Goal: Task Accomplishment & Management: Complete application form

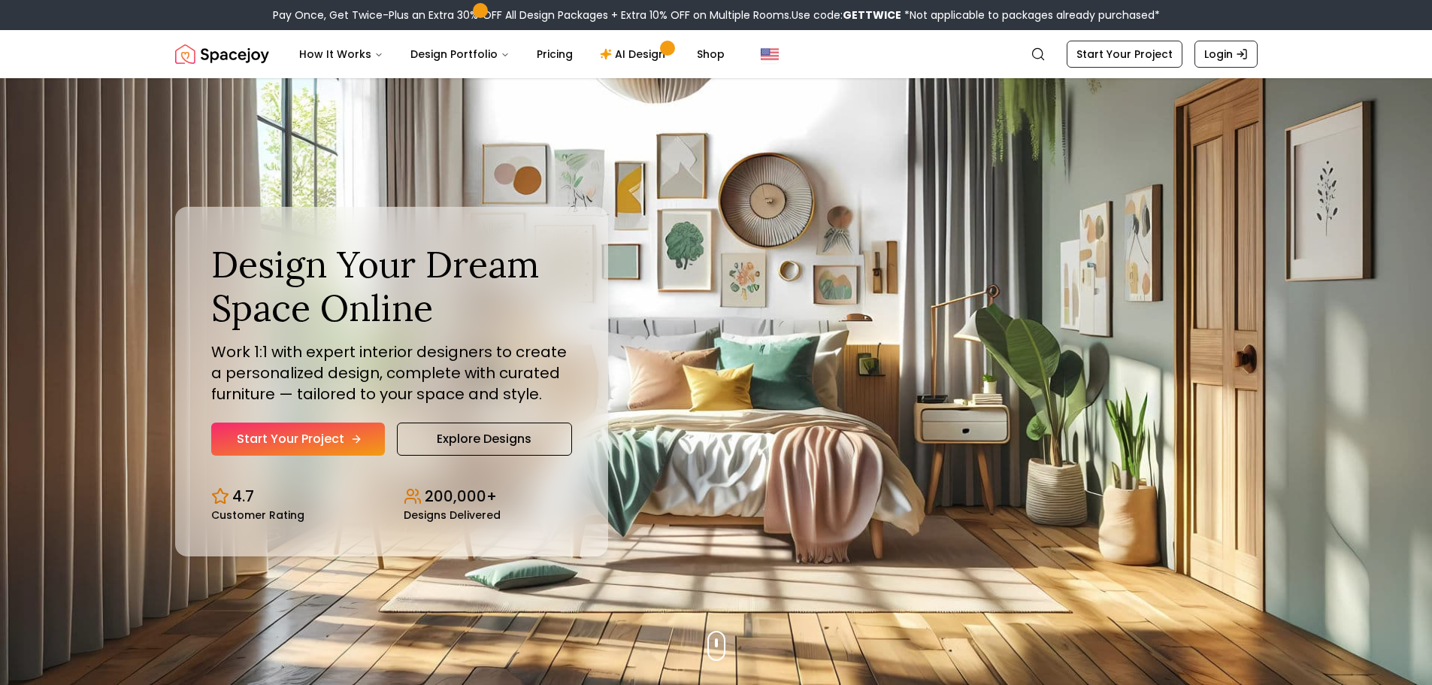
drag, startPoint x: 337, startPoint y: 443, endPoint x: 347, endPoint y: 437, distance: 11.1
click at [338, 442] on link "Start Your Project" at bounding box center [298, 438] width 174 height 33
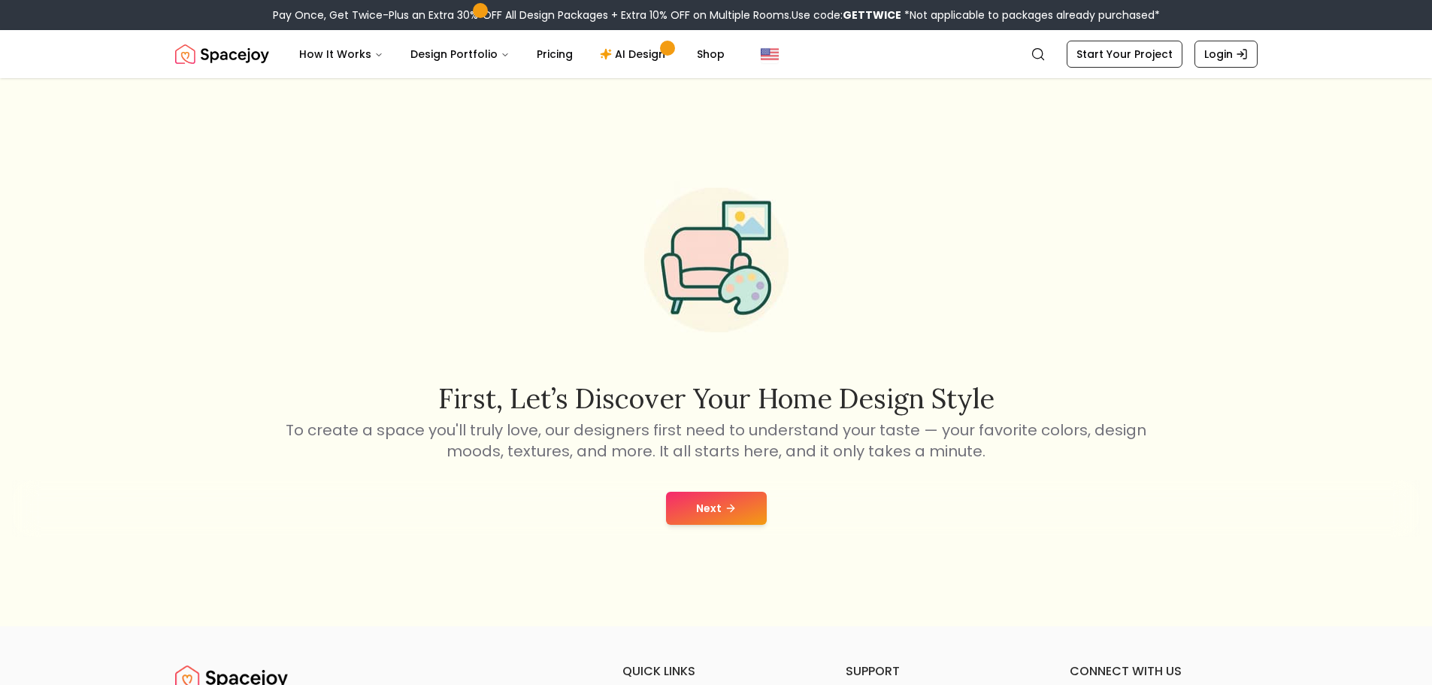
click at [692, 506] on button "Next" at bounding box center [716, 508] width 101 height 33
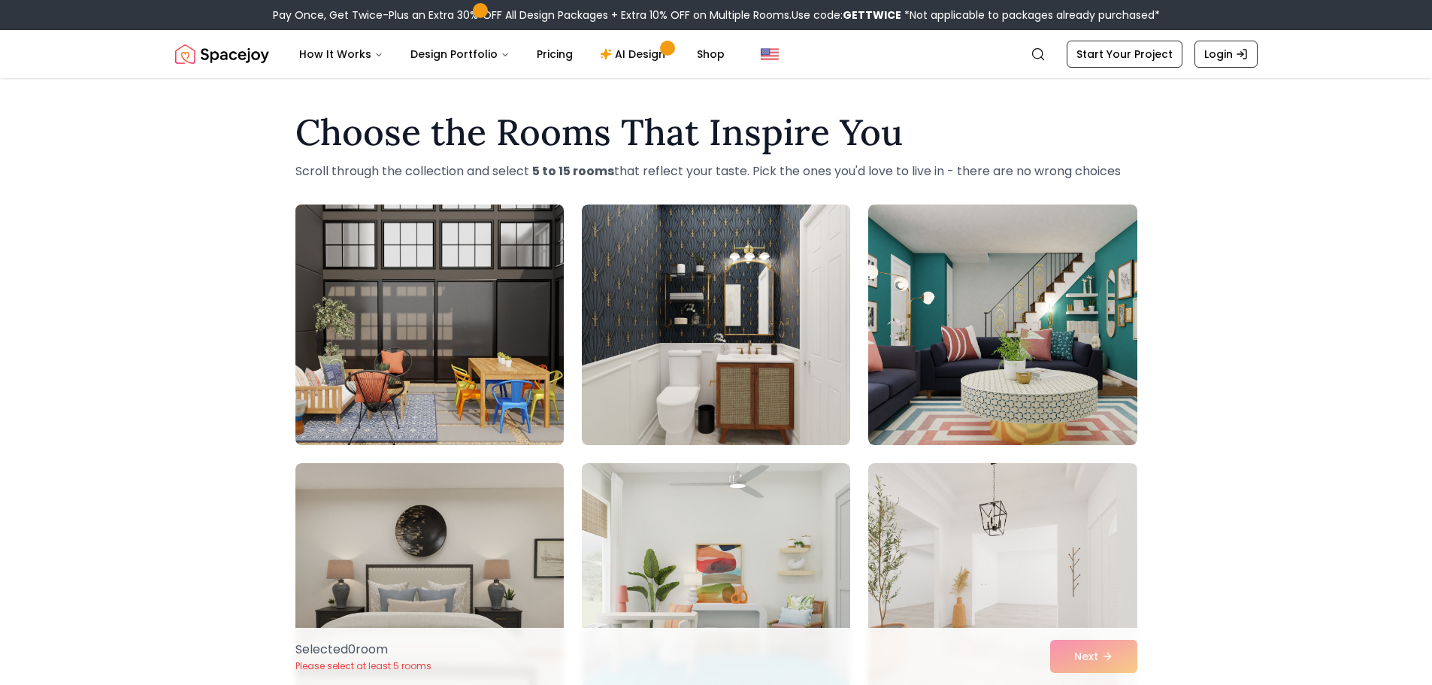
click at [465, 313] on img at bounding box center [430, 324] width 282 height 253
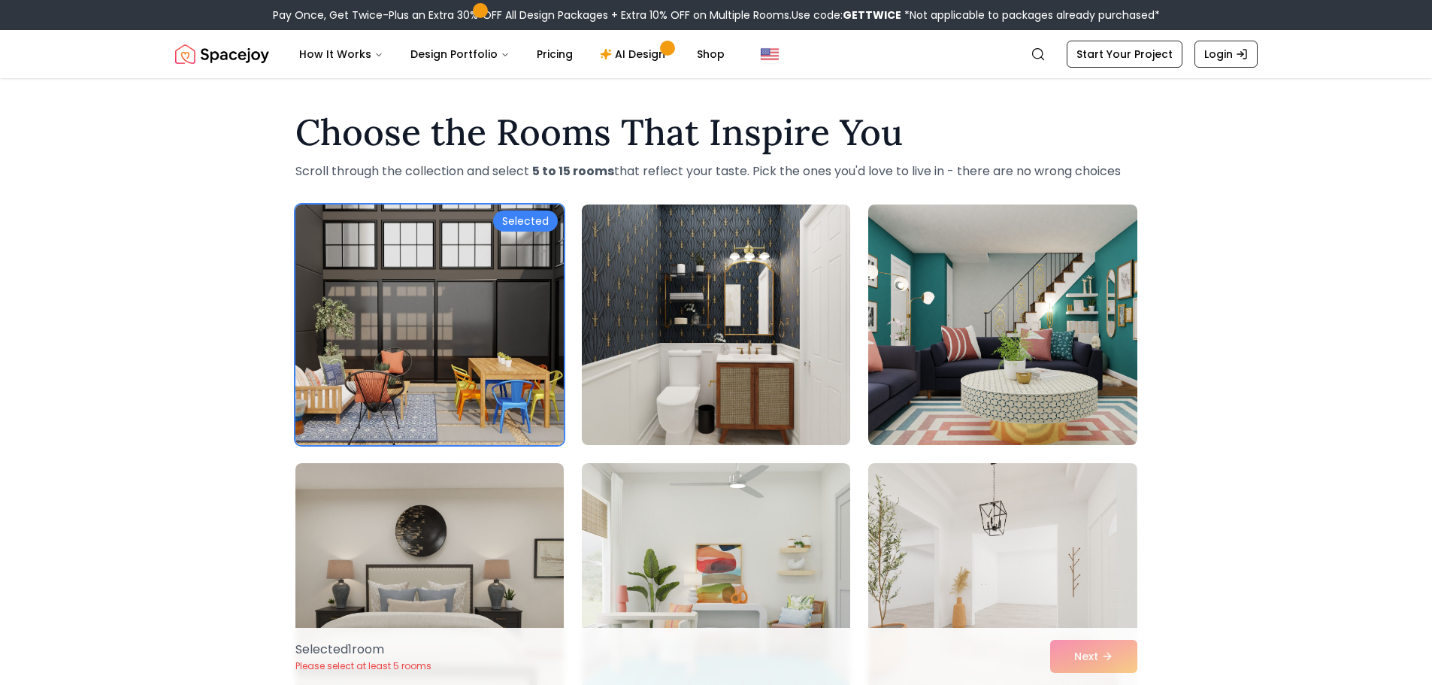
click at [526, 265] on img at bounding box center [430, 324] width 282 height 253
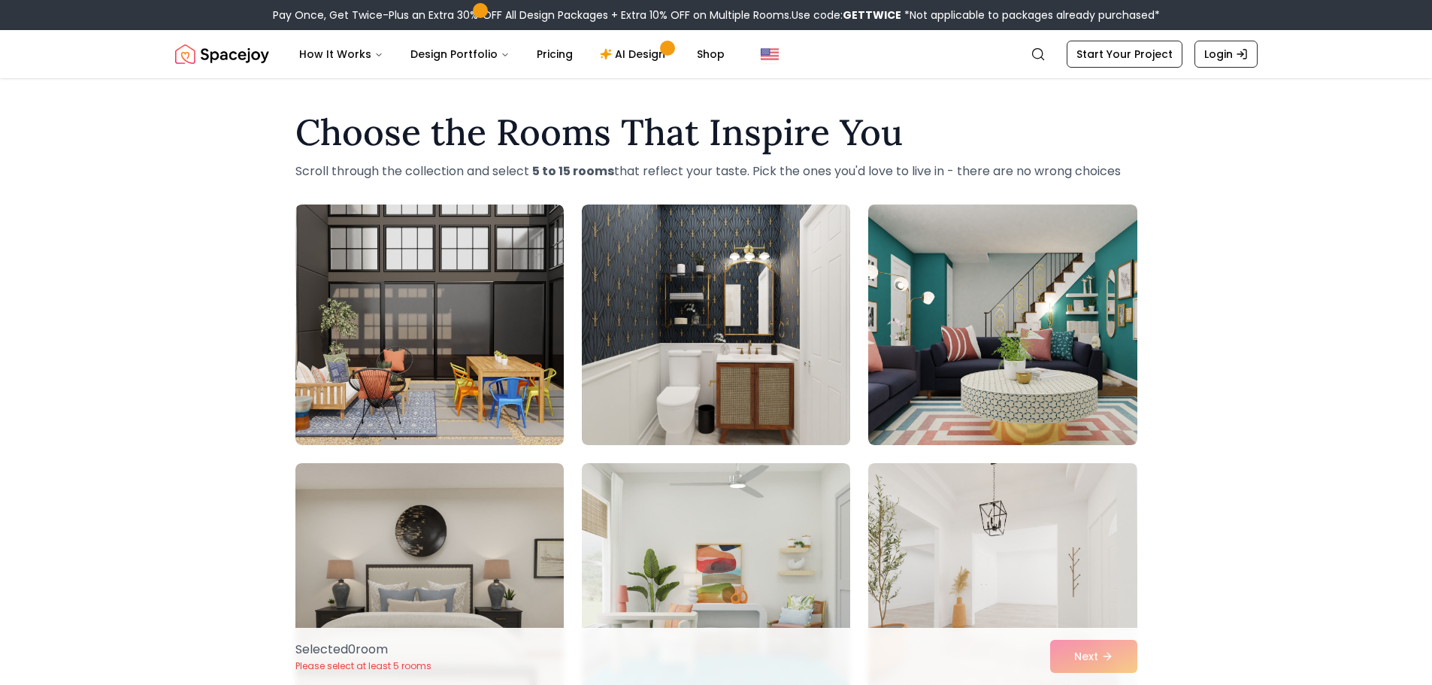
click at [1110, 663] on div "Selected 0 room Please select at least 5 rooms Next" at bounding box center [716, 656] width 866 height 57
click at [613, 56] on link "AI Design" at bounding box center [635, 54] width 94 height 30
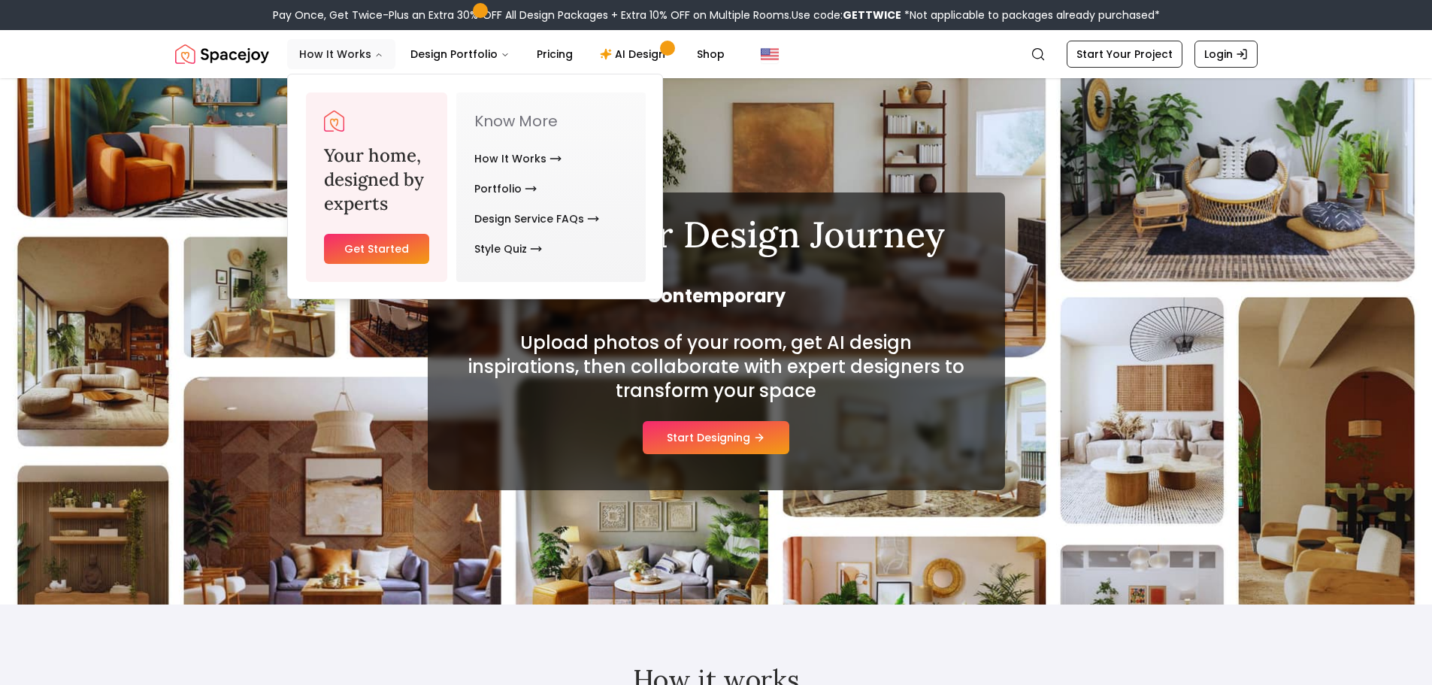
click at [336, 59] on button "How It Works" at bounding box center [341, 54] width 108 height 30
click at [377, 253] on link "Get Started" at bounding box center [377, 249] width 106 height 30
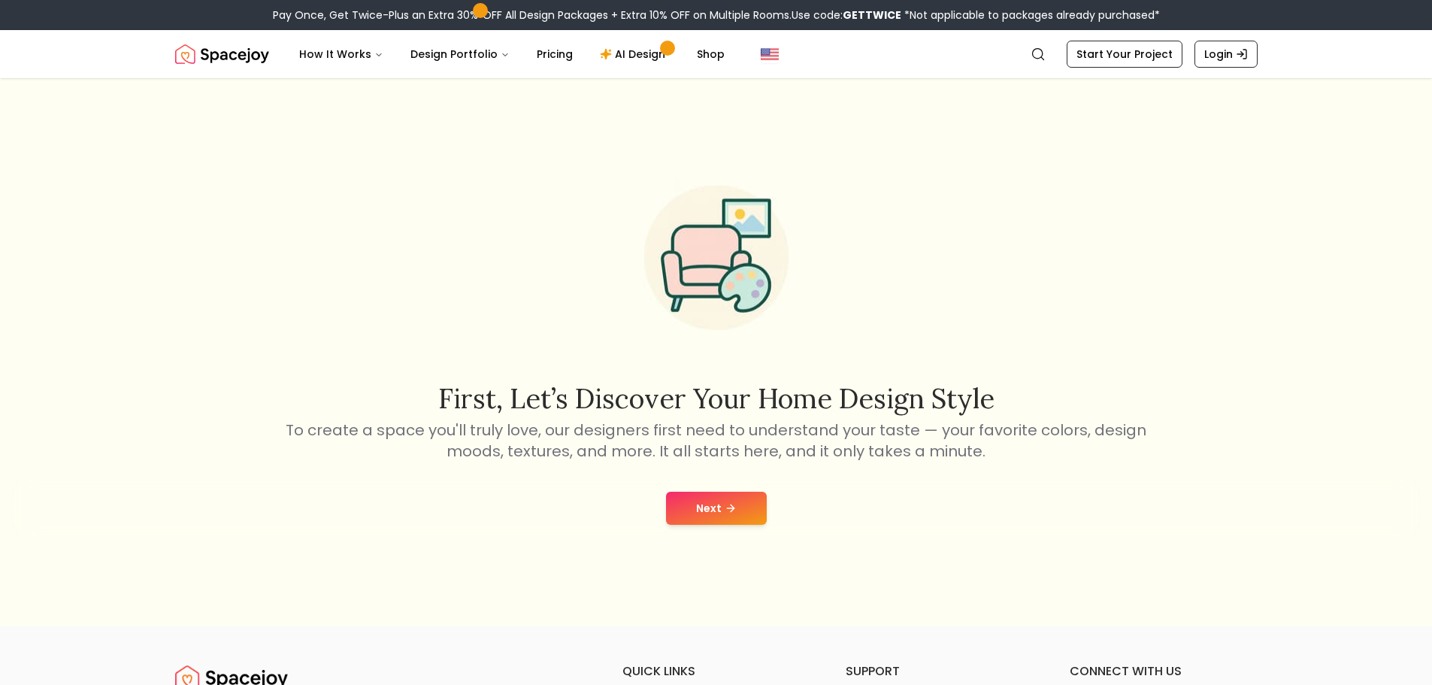
click at [718, 510] on button "Next" at bounding box center [716, 508] width 101 height 33
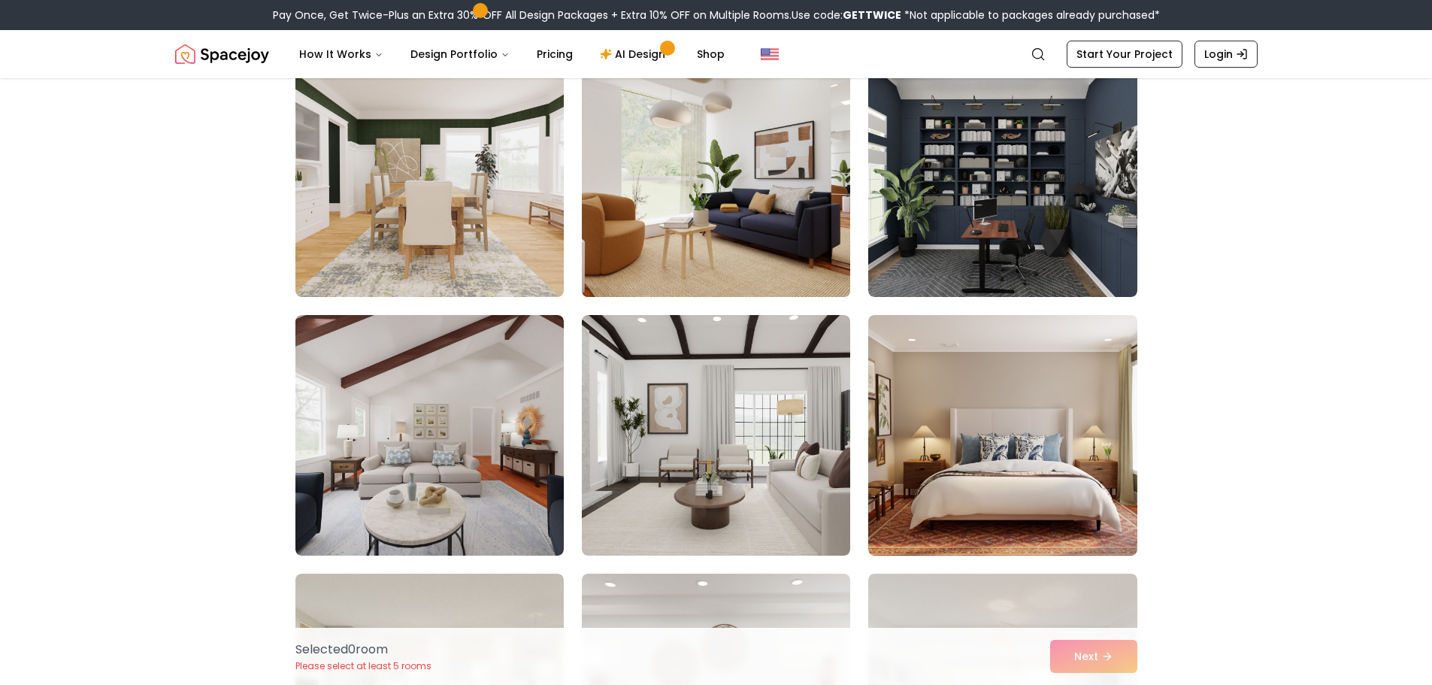
scroll to position [752, 0]
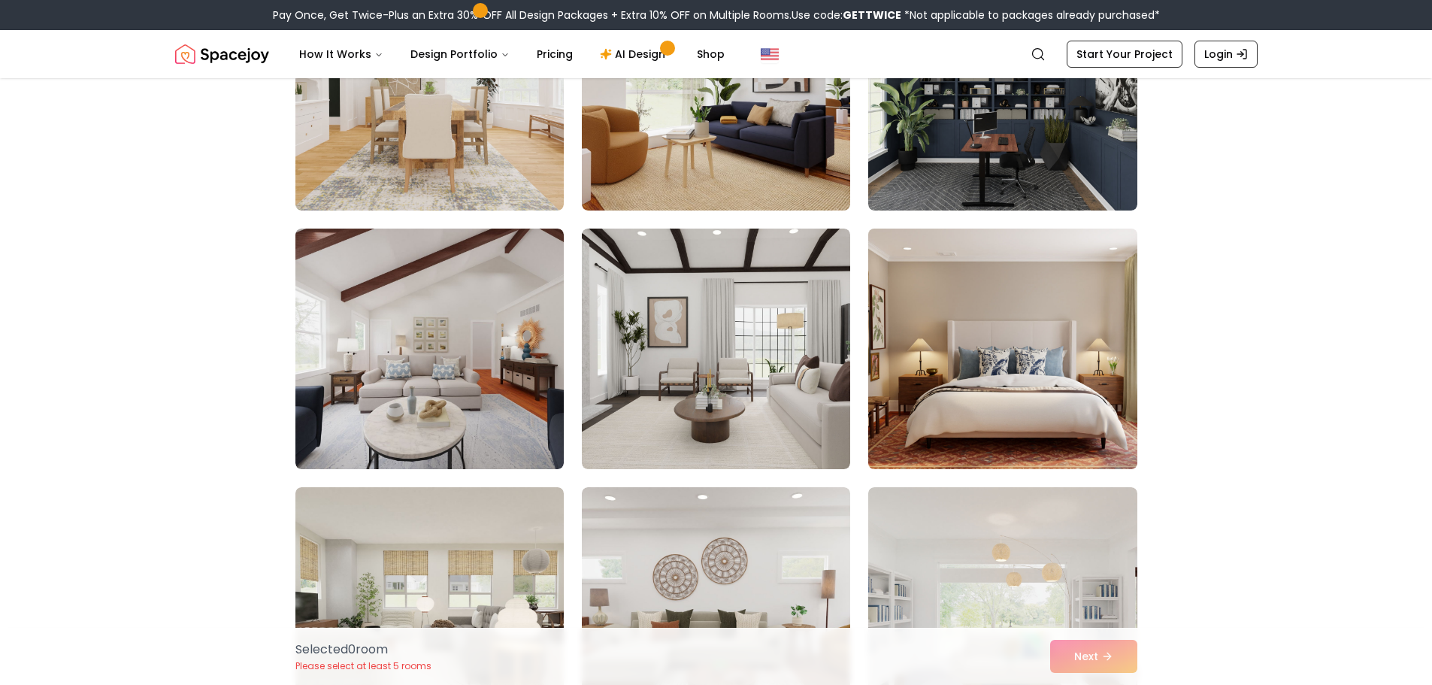
click at [978, 371] on img at bounding box center [1002, 348] width 282 height 253
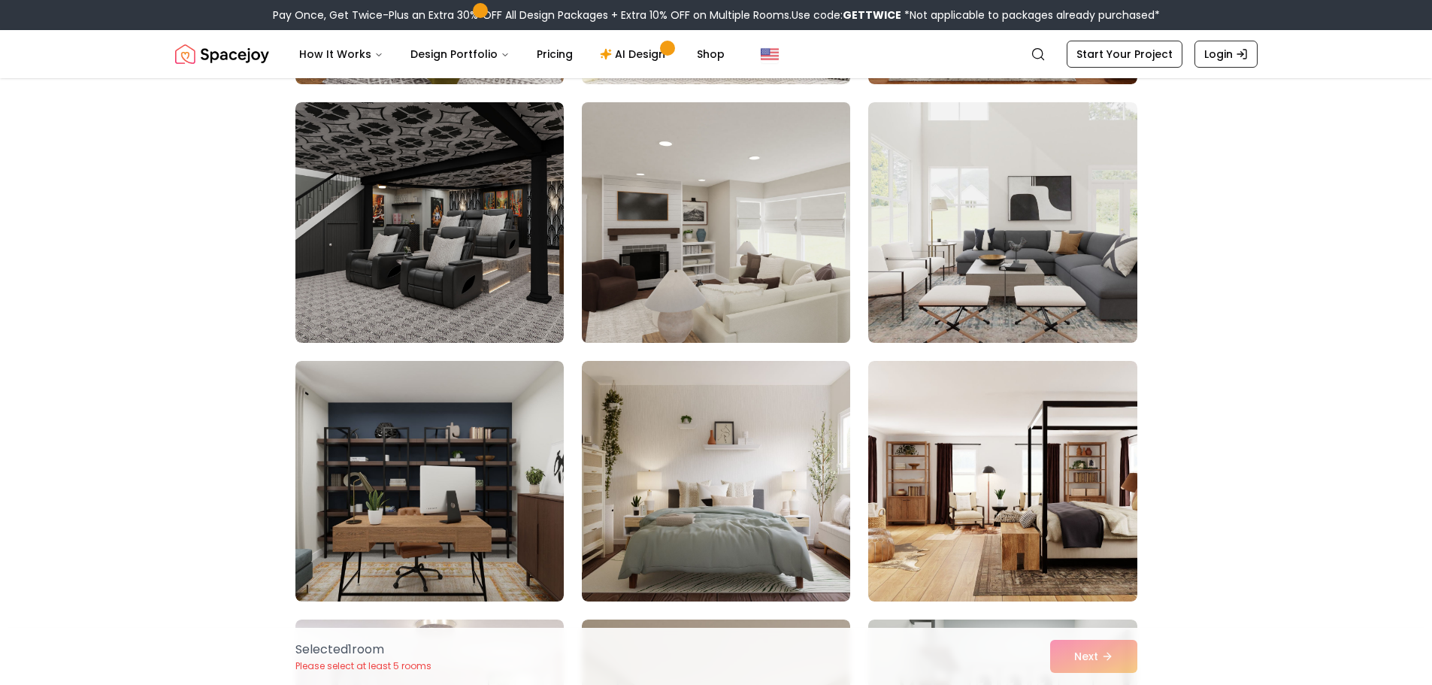
scroll to position [2105, 0]
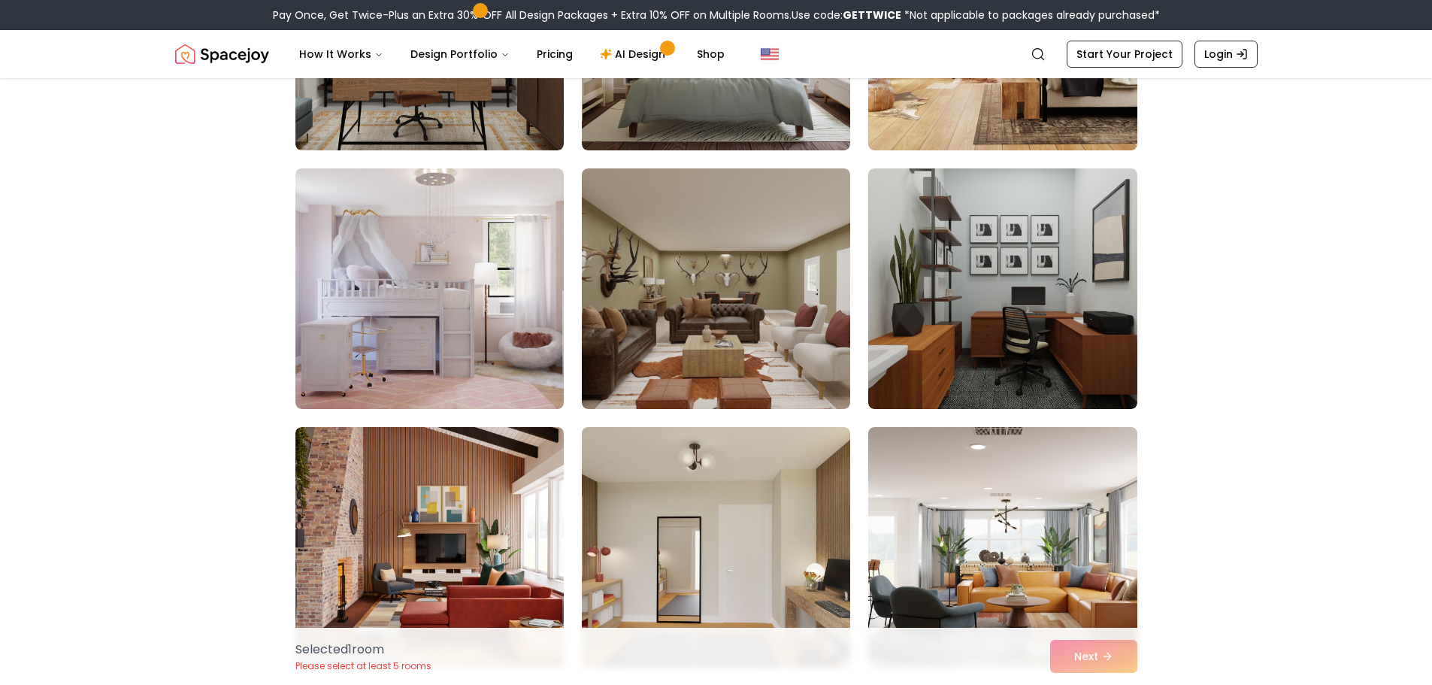
click at [1115, 660] on div "Selected 1 room Please select at least 5 rooms Next" at bounding box center [716, 656] width 866 height 57
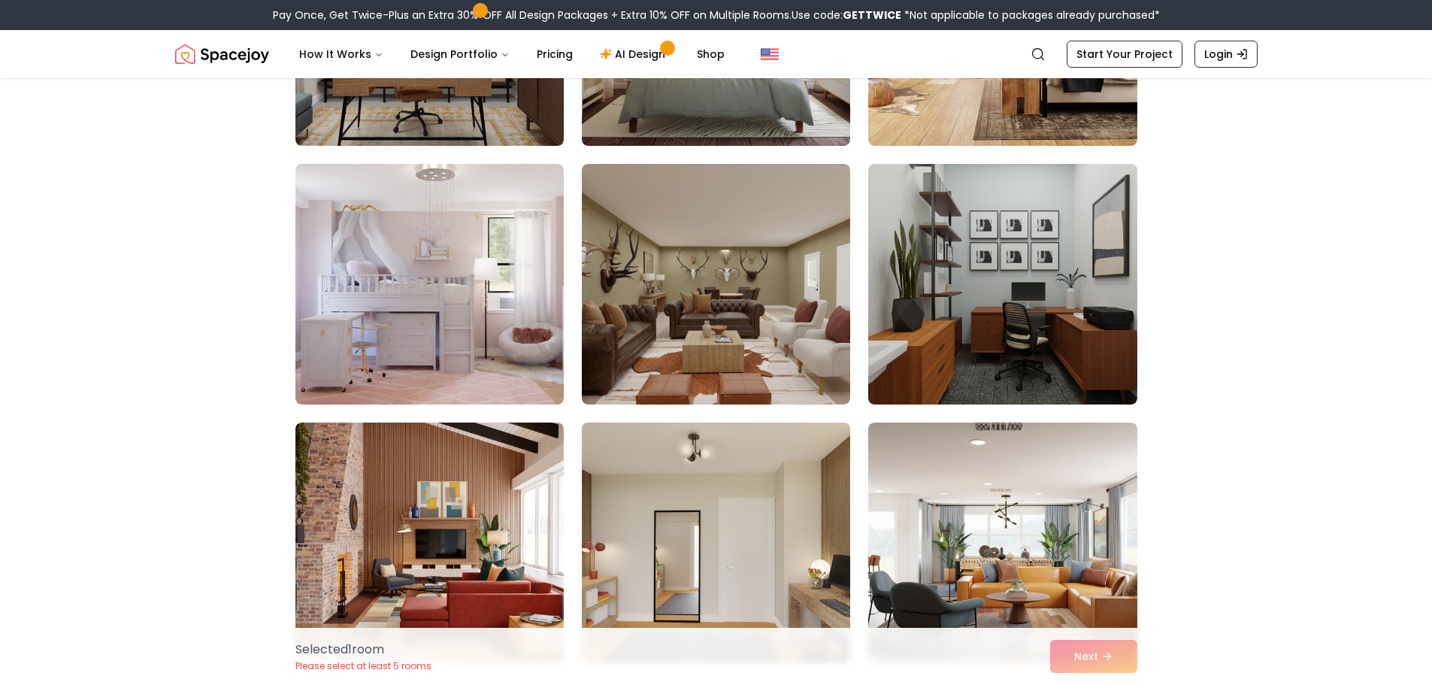
scroll to position [2405, 0]
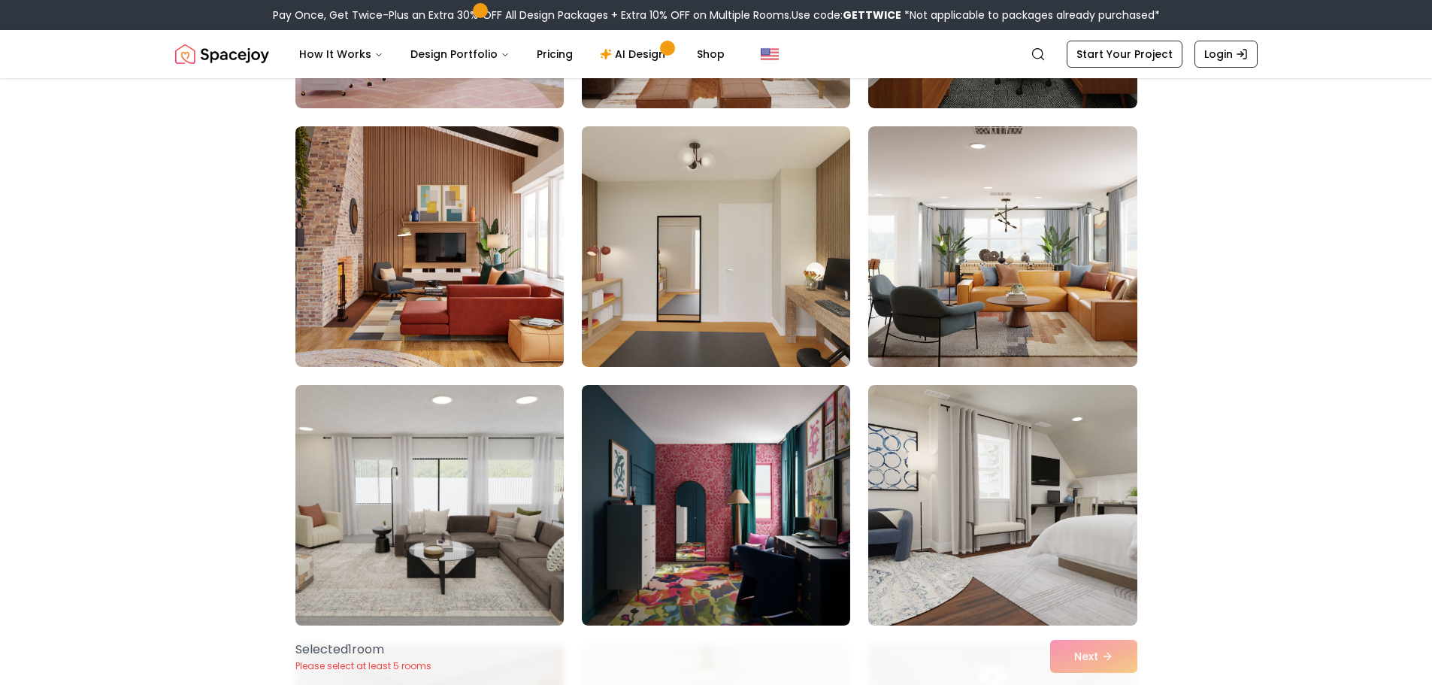
click at [481, 519] on img at bounding box center [430, 505] width 282 height 253
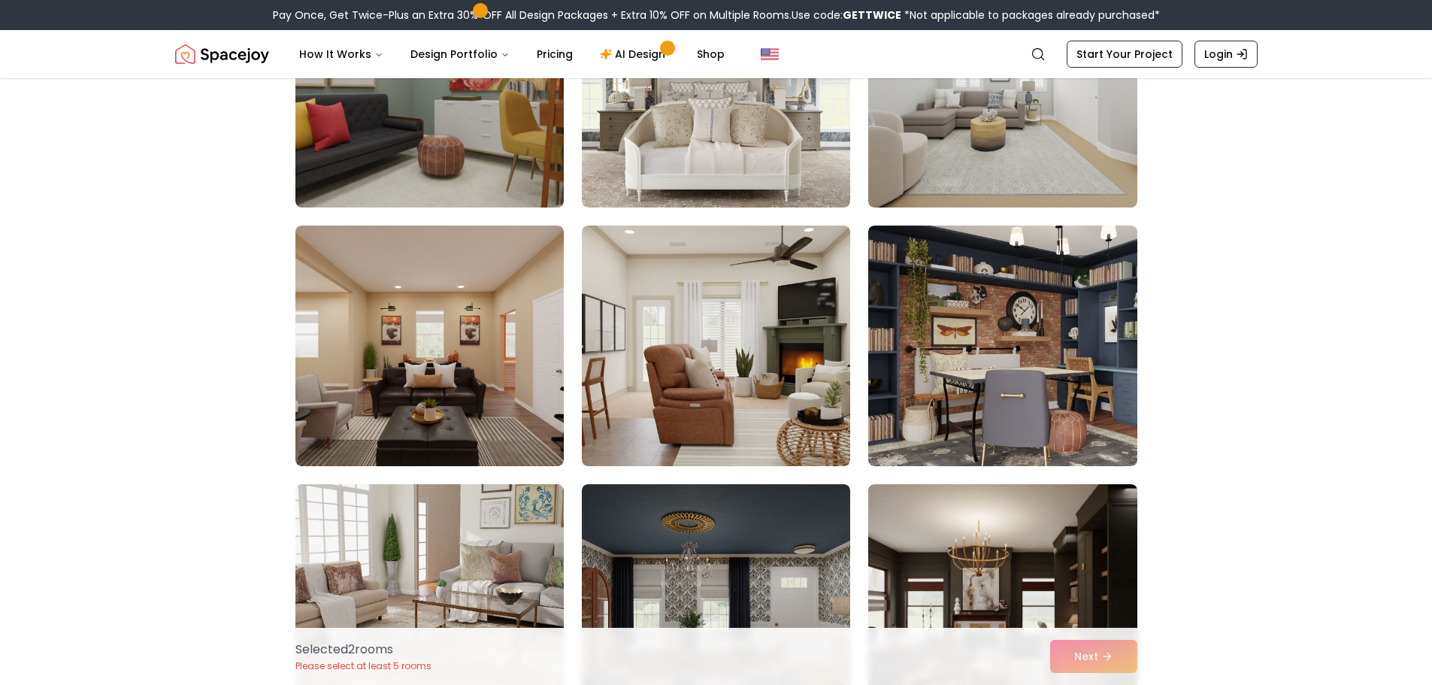
scroll to position [3683, 0]
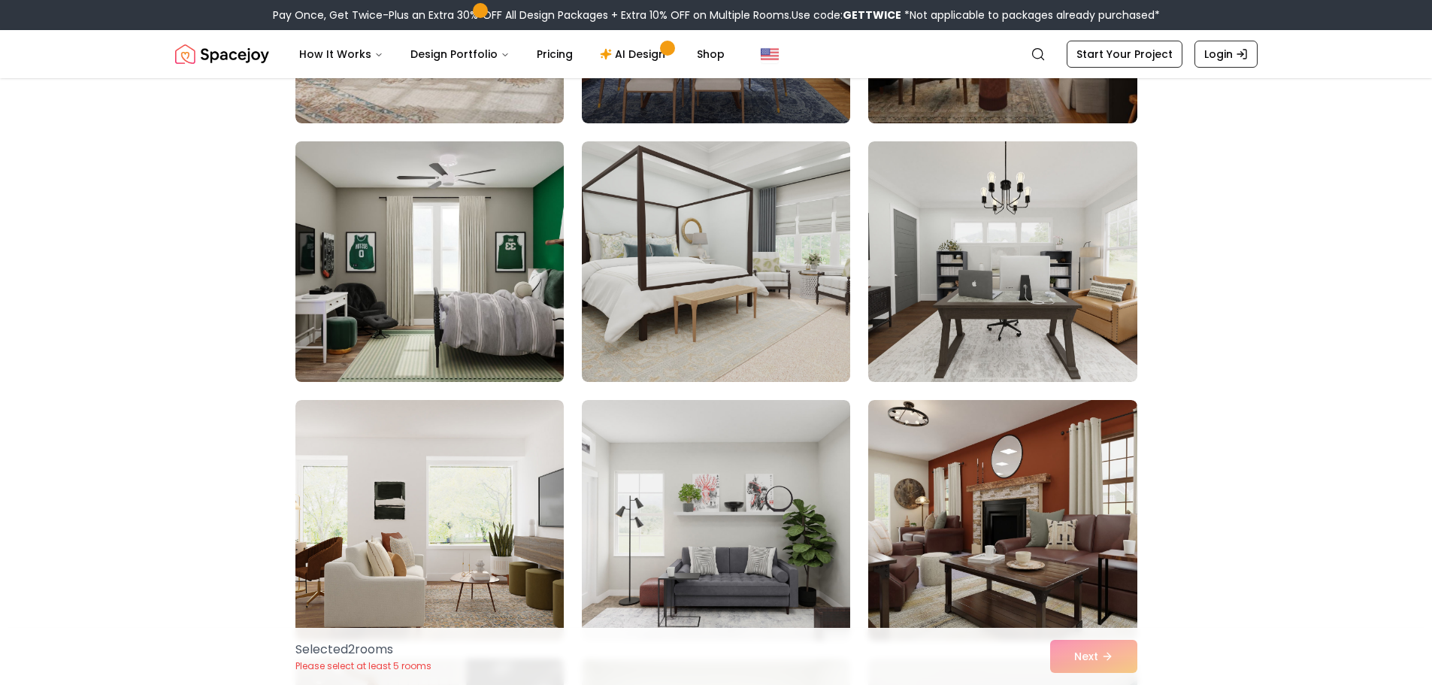
click at [425, 276] on img at bounding box center [430, 261] width 282 height 253
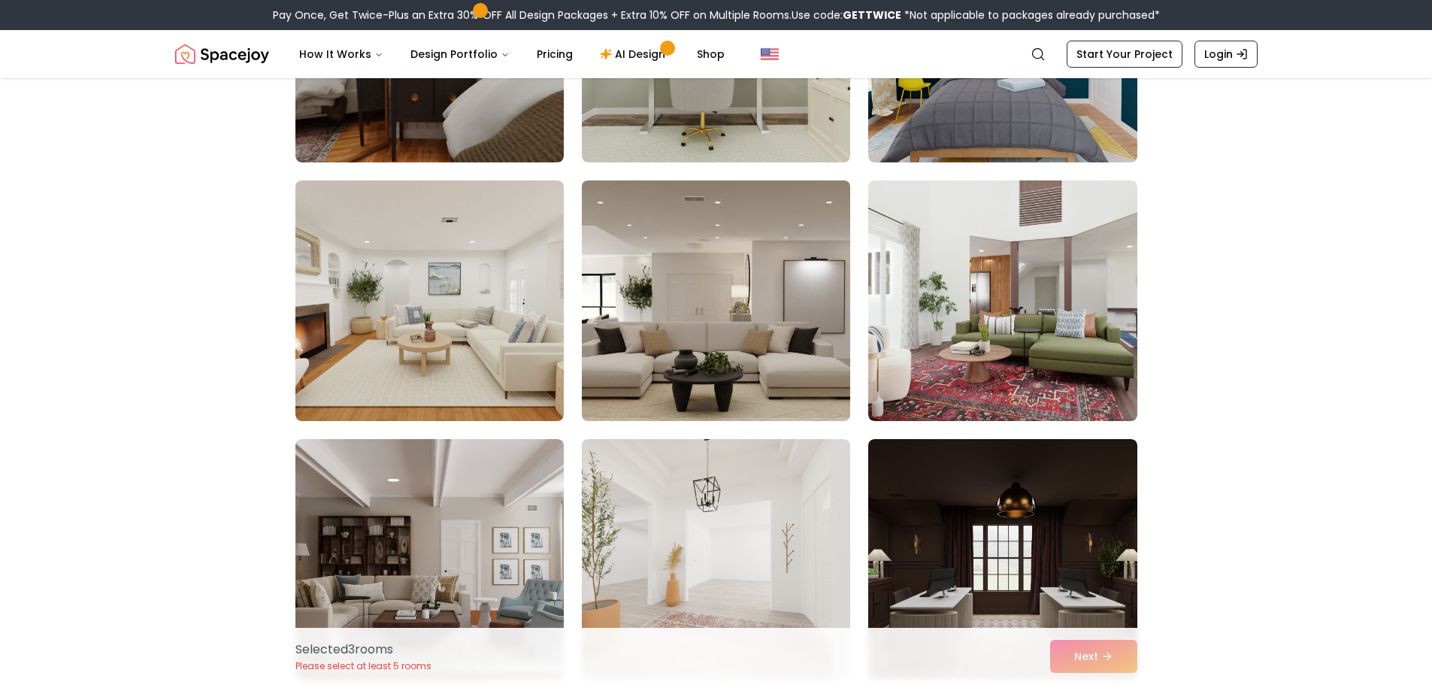
scroll to position [4660, 0]
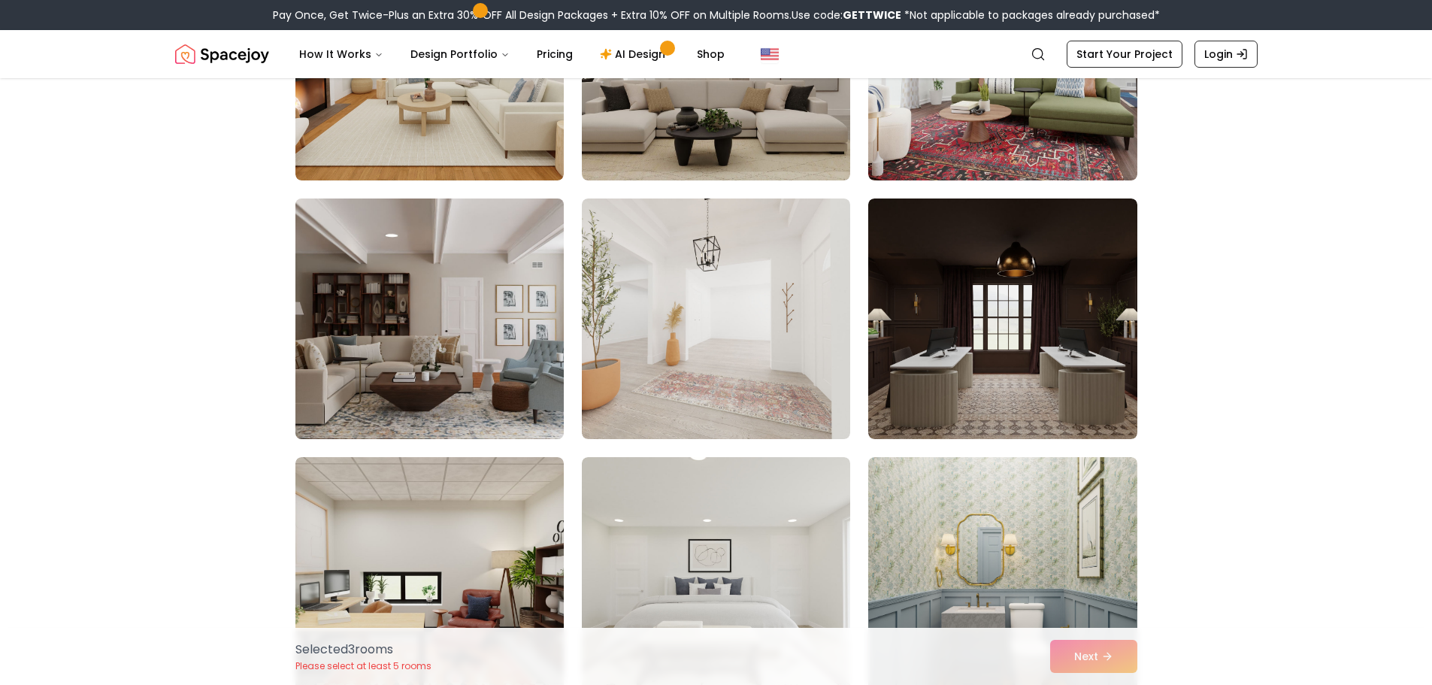
click at [384, 365] on img at bounding box center [430, 318] width 282 height 253
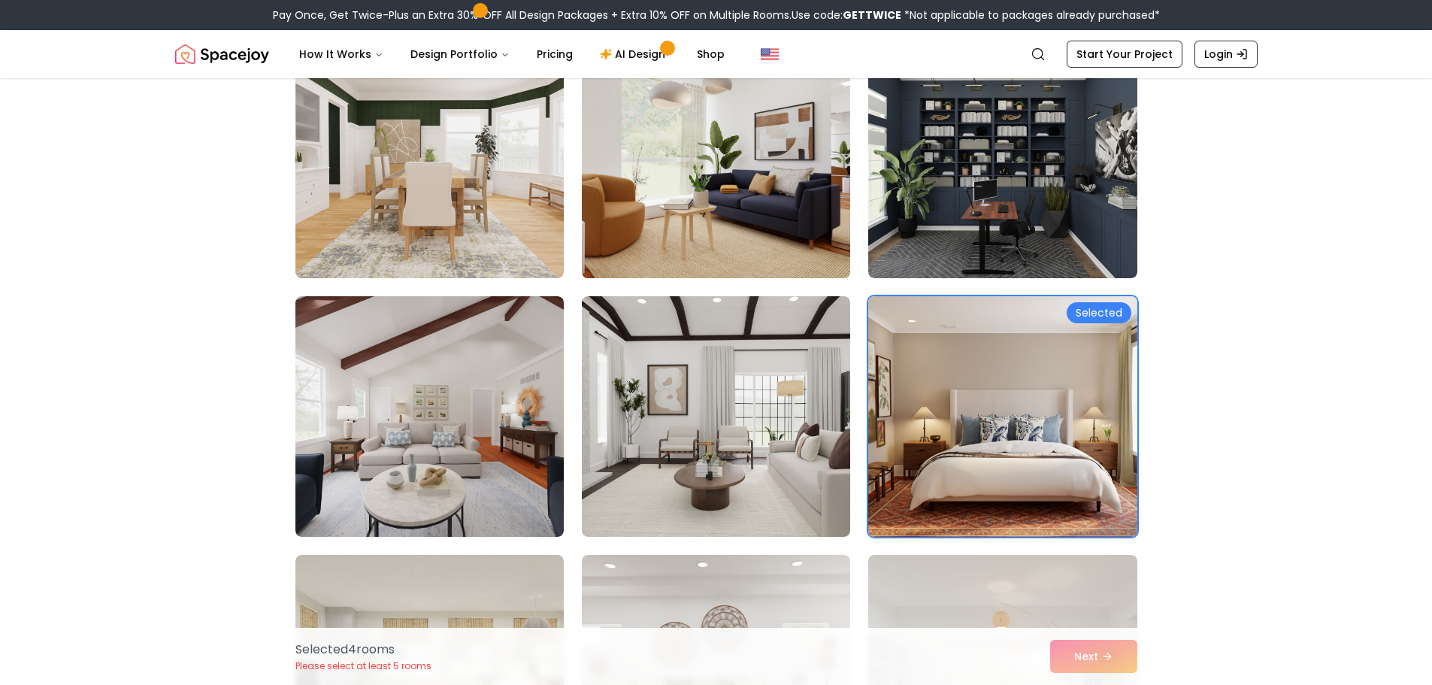
scroll to position [376, 0]
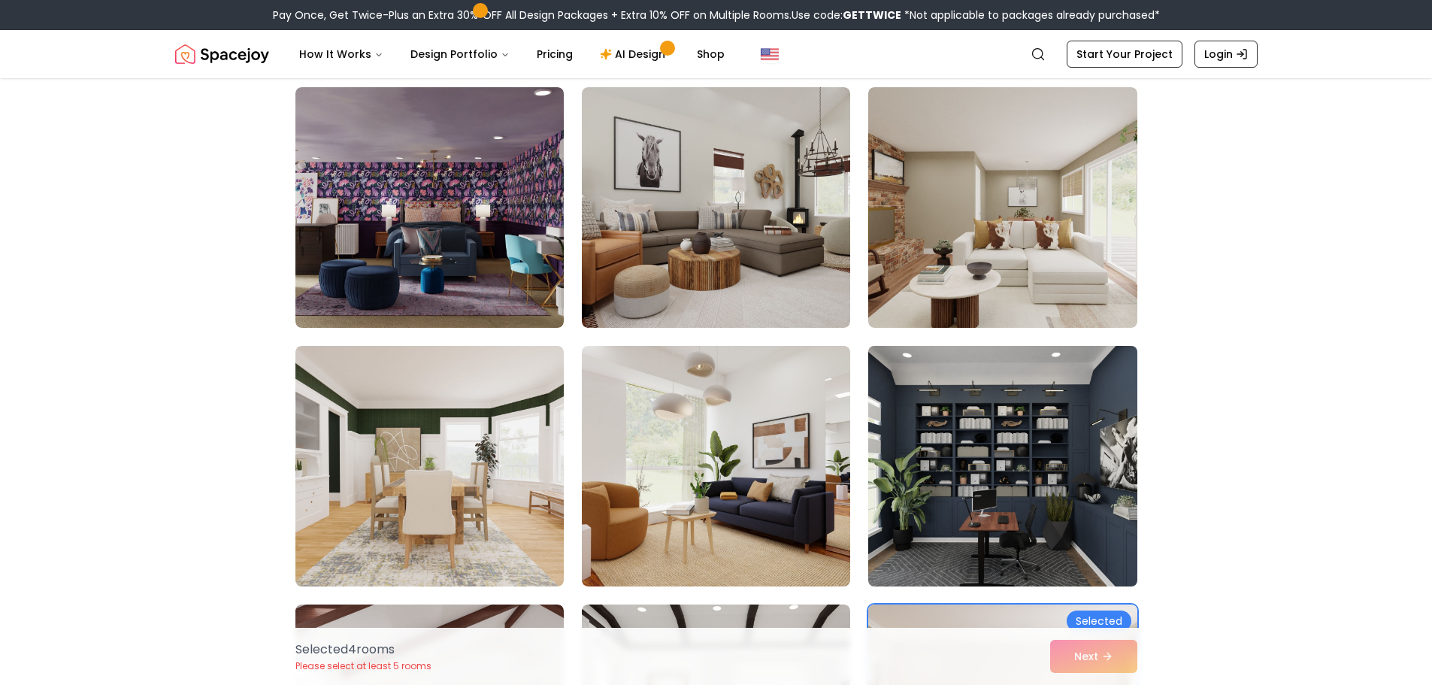
click at [990, 448] on img at bounding box center [1002, 466] width 282 height 253
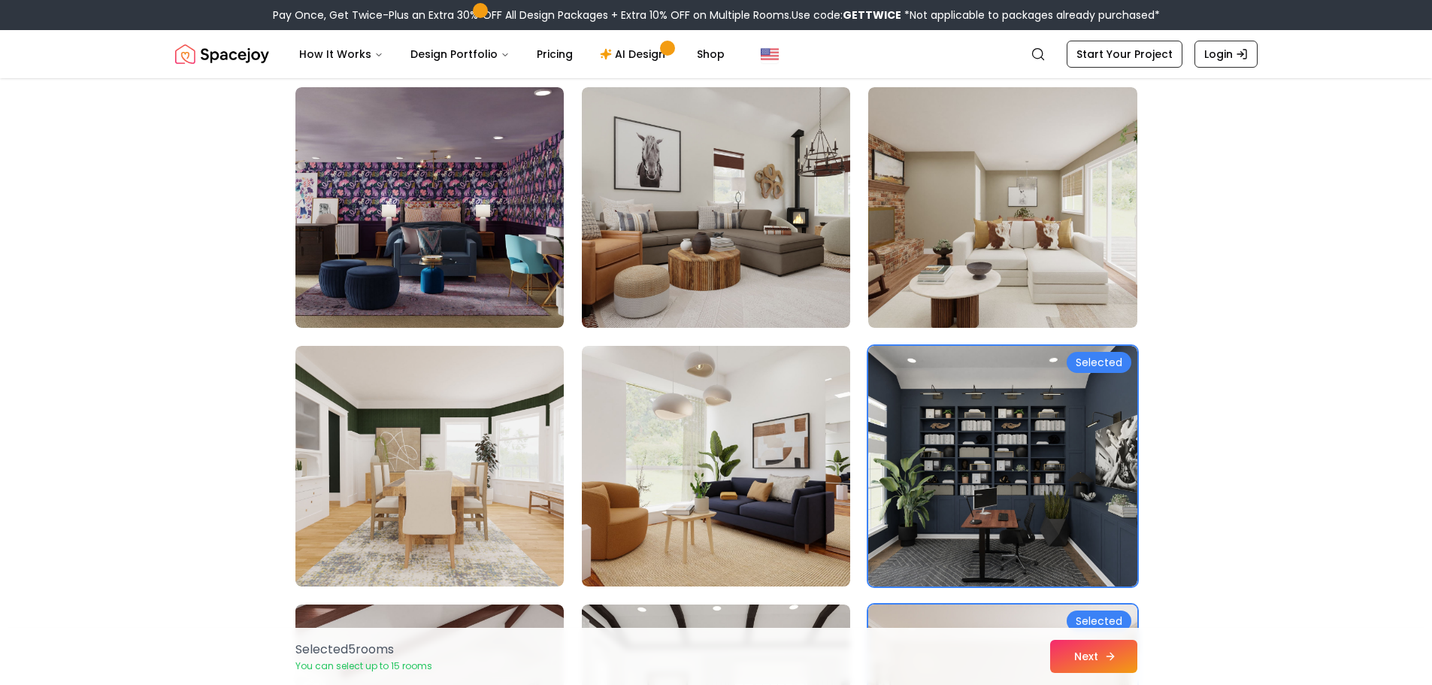
click at [1070, 656] on button "Next" at bounding box center [1093, 656] width 87 height 33
